Goal: Information Seeking & Learning: Check status

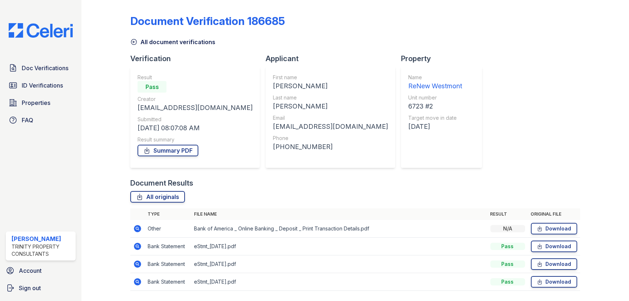
scroll to position [22, 0]
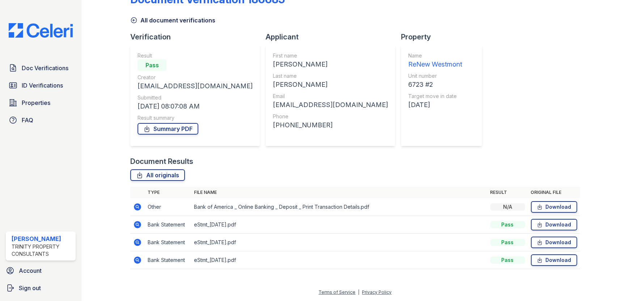
click at [131, 20] on icon at bounding box center [133, 20] width 5 height 5
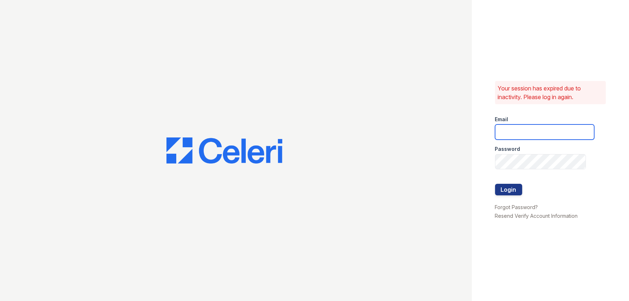
type input "llara@trinity-pm.com"
click at [510, 187] on button "Login" at bounding box center [508, 190] width 27 height 12
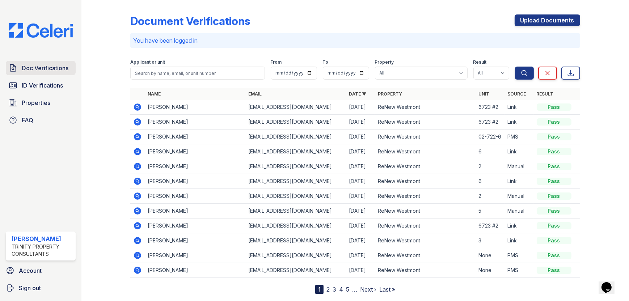
drag, startPoint x: 52, startPoint y: 71, endPoint x: 68, endPoint y: 71, distance: 15.6
click at [52, 71] on span "Doc Verifications" at bounding box center [45, 68] width 47 height 9
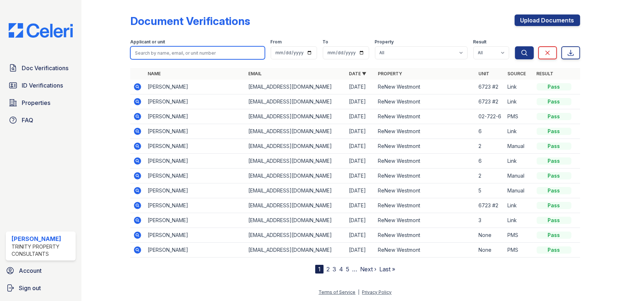
click at [186, 53] on input "search" at bounding box center [197, 52] width 134 height 13
type input "thomas"
click at [515, 46] on button "Search" at bounding box center [524, 52] width 19 height 13
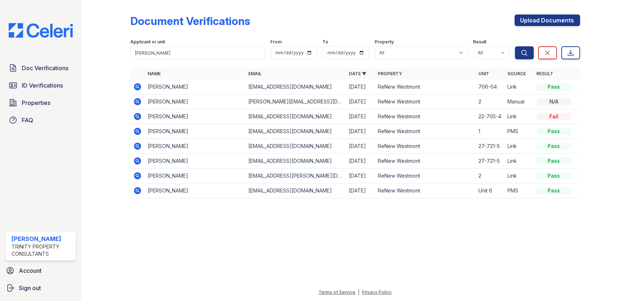
click at [136, 86] on icon at bounding box center [137, 86] width 7 height 7
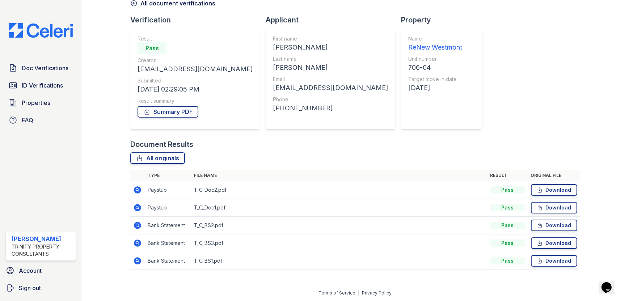
scroll to position [39, 0]
click at [137, 207] on icon at bounding box center [137, 207] width 2 height 2
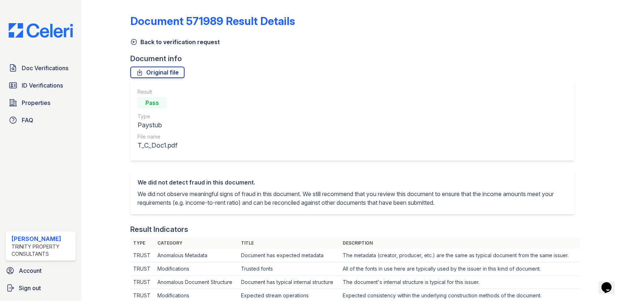
click at [130, 42] on icon at bounding box center [133, 41] width 7 height 7
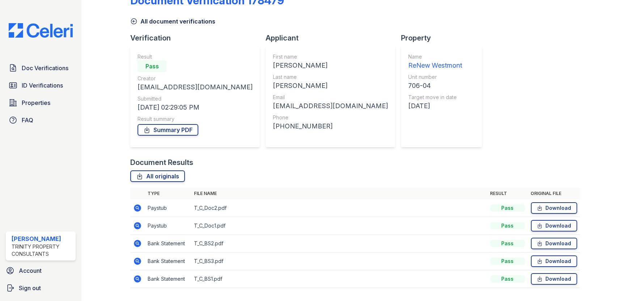
scroll to position [39, 0]
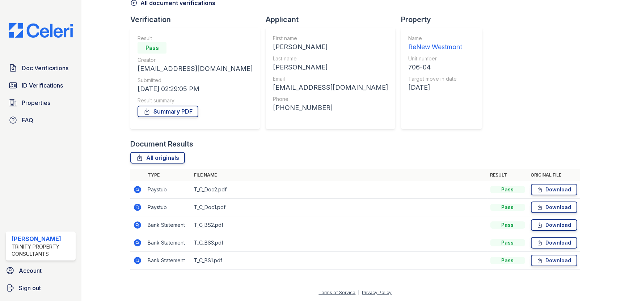
click at [136, 187] on icon at bounding box center [137, 189] width 7 height 7
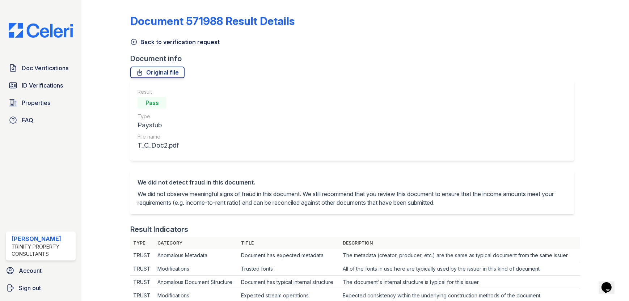
click at [133, 44] on icon at bounding box center [133, 41] width 7 height 7
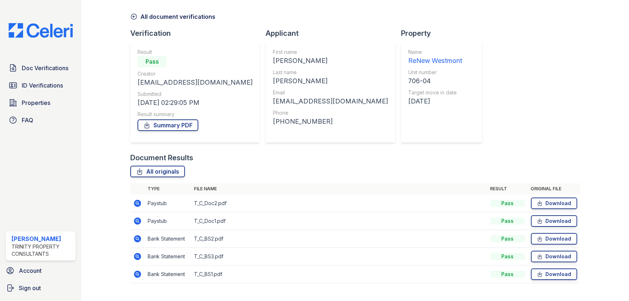
scroll to position [39, 0]
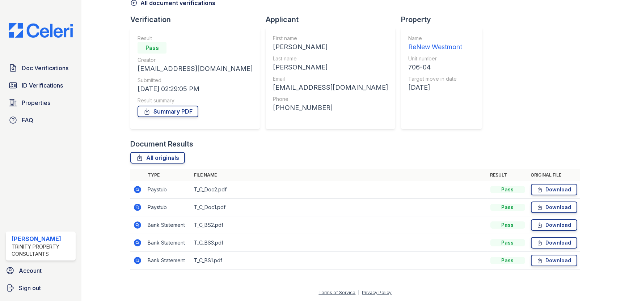
click at [135, 259] on icon at bounding box center [137, 260] width 7 height 7
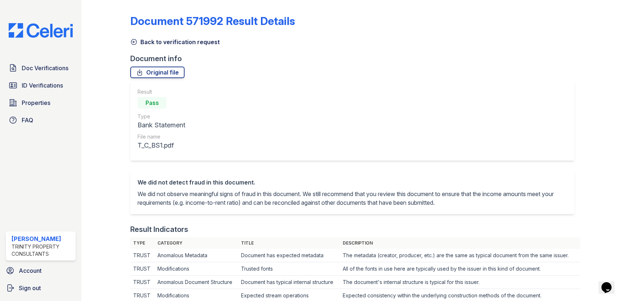
click at [136, 39] on icon at bounding box center [133, 41] width 7 height 7
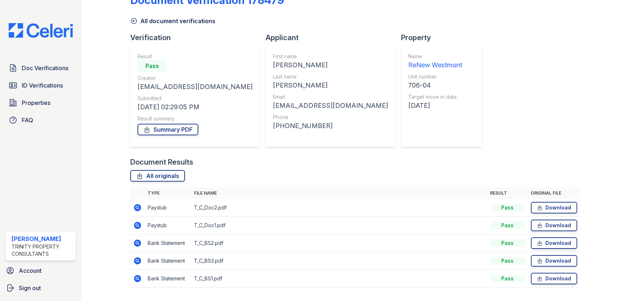
scroll to position [36, 0]
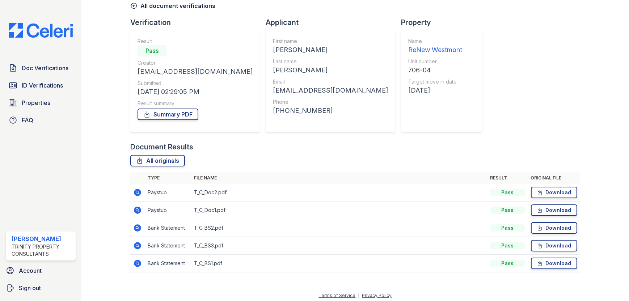
click at [136, 245] on icon at bounding box center [137, 245] width 9 height 9
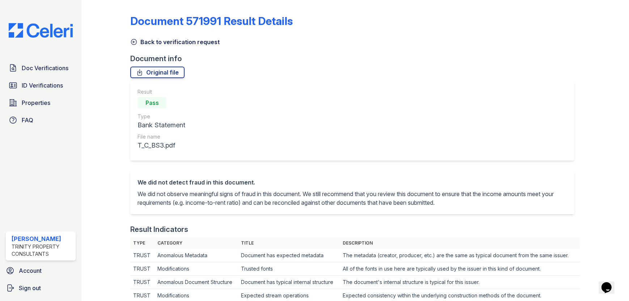
click at [145, 45] on link "Back to verification request" at bounding box center [174, 42] width 89 height 9
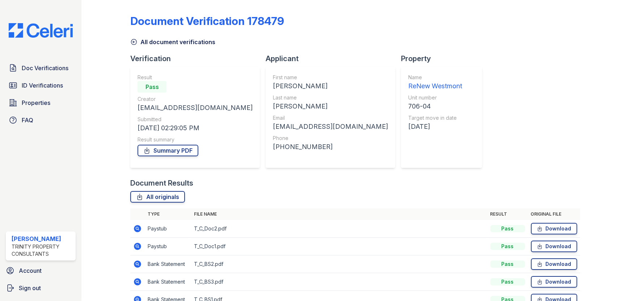
click at [136, 229] on icon at bounding box center [137, 228] width 9 height 9
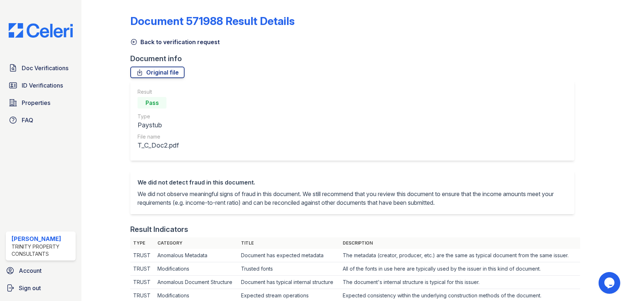
click at [131, 41] on icon at bounding box center [133, 41] width 5 height 5
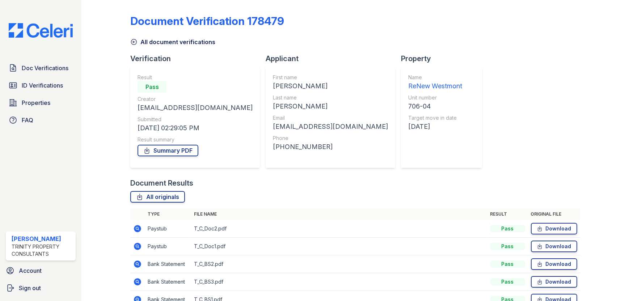
click at [138, 249] on icon at bounding box center [137, 246] width 7 height 7
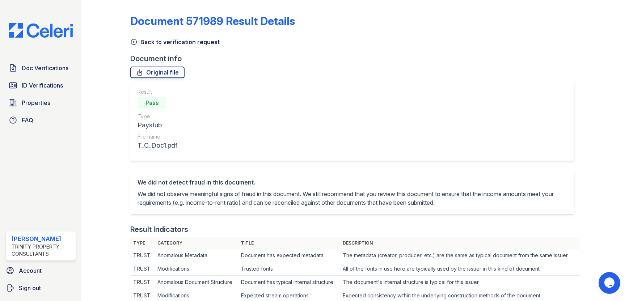
click at [136, 41] on icon at bounding box center [133, 41] width 7 height 7
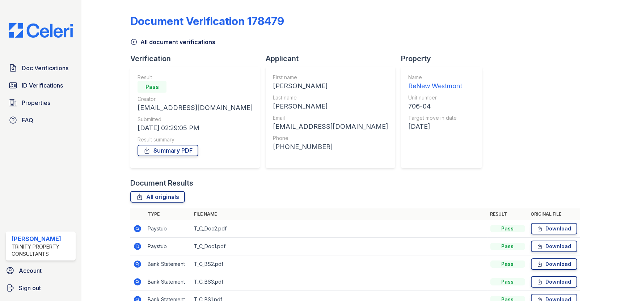
click at [132, 41] on icon at bounding box center [133, 41] width 7 height 7
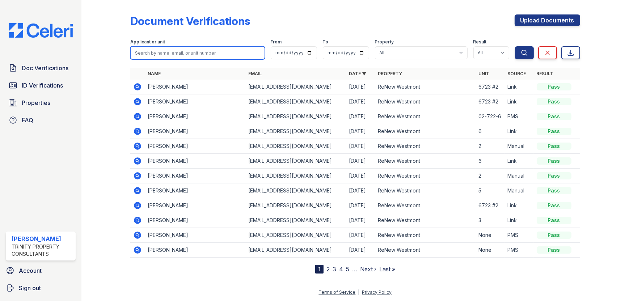
click at [188, 46] on input "search" at bounding box center [197, 52] width 134 height 13
type input "kiyomi"
click at [515, 46] on button "Search" at bounding box center [524, 52] width 19 height 13
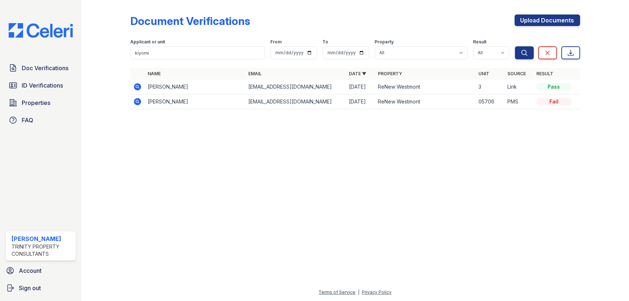
click at [135, 85] on icon at bounding box center [137, 86] width 7 height 7
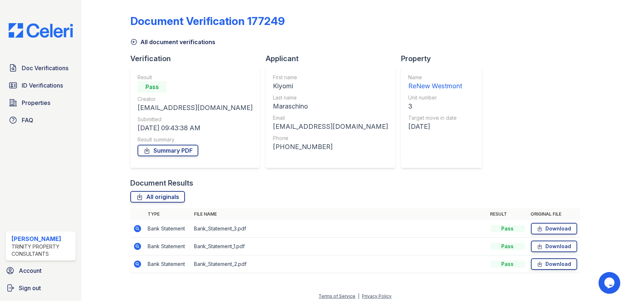
click at [136, 228] on icon at bounding box center [137, 228] width 2 height 2
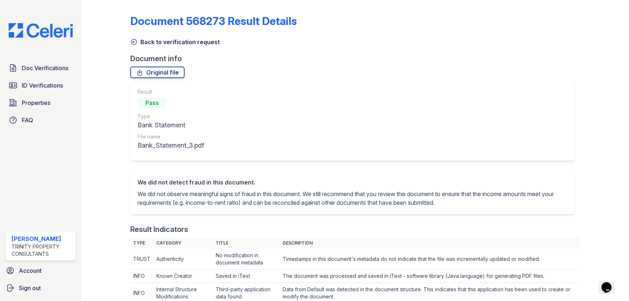
click at [133, 40] on icon at bounding box center [133, 41] width 7 height 7
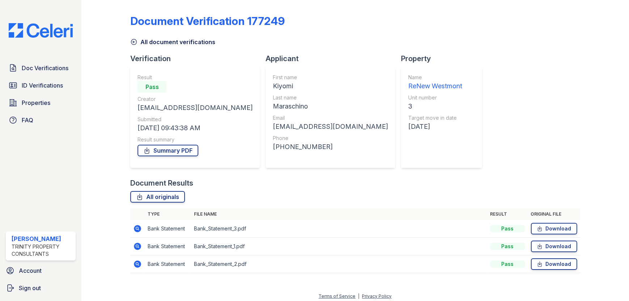
click at [135, 245] on icon at bounding box center [137, 246] width 7 height 7
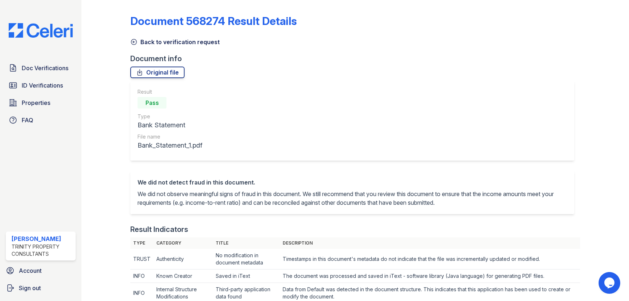
click at [146, 39] on link "Back to verification request" at bounding box center [174, 42] width 89 height 9
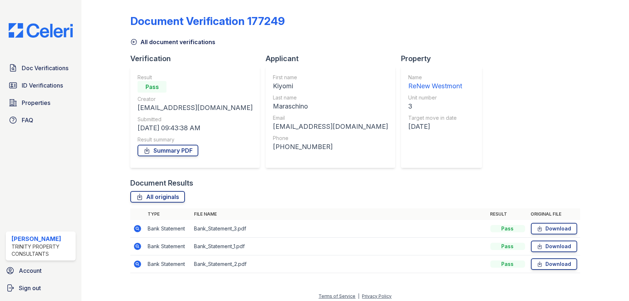
click at [152, 41] on link "All document verifications" at bounding box center [172, 42] width 85 height 9
